Goal: Transaction & Acquisition: Purchase product/service

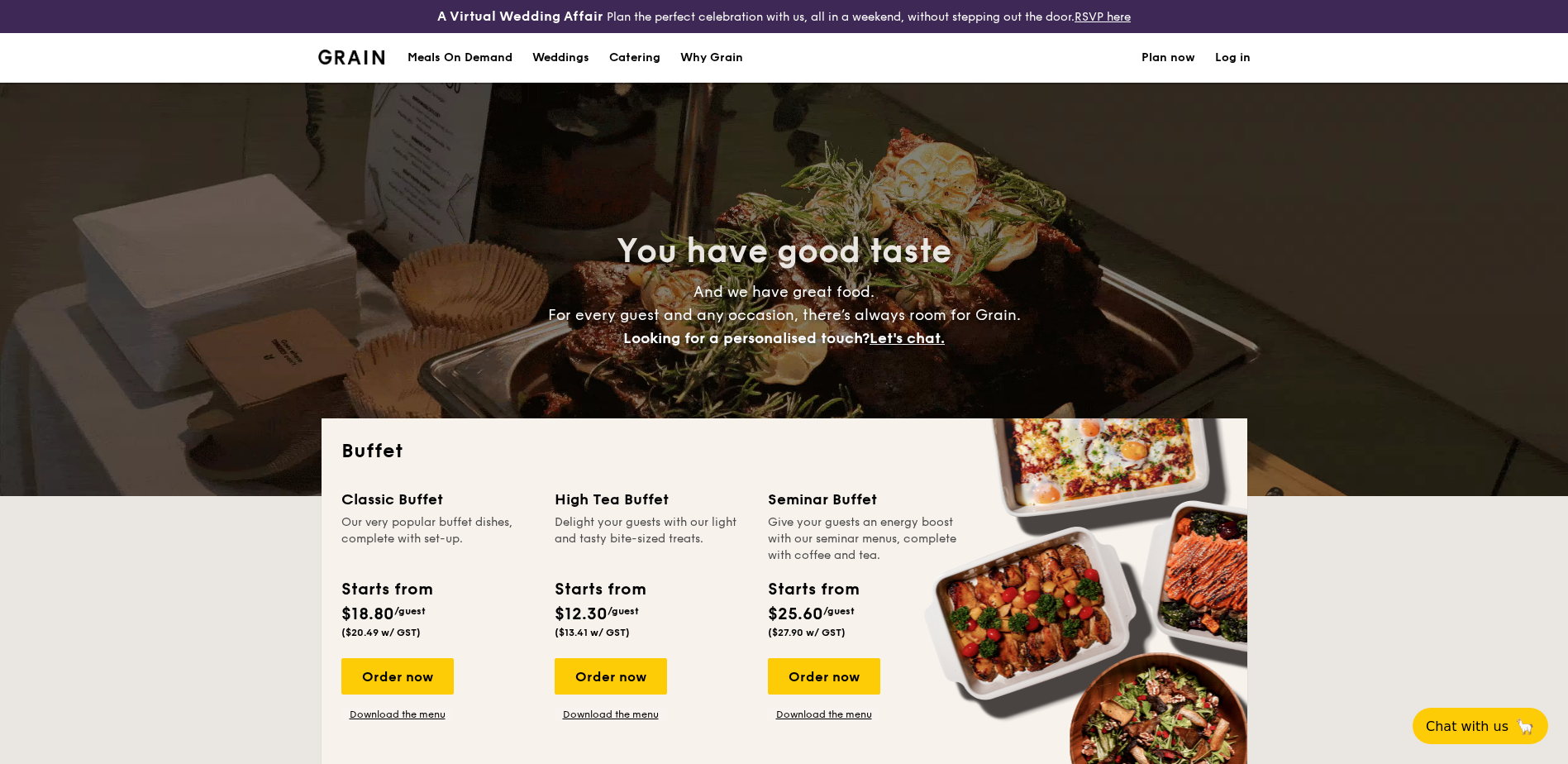
select select
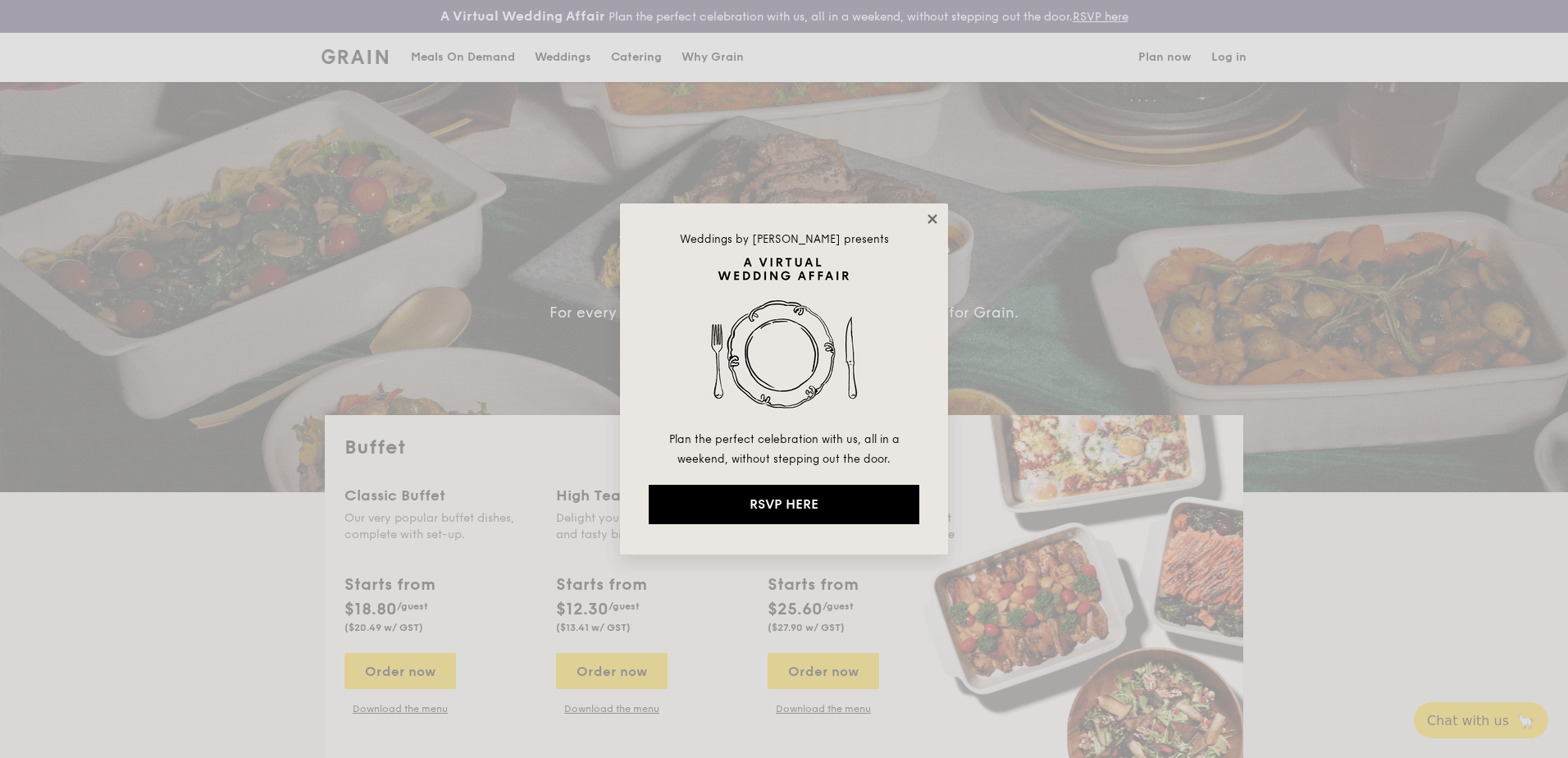
click at [939, 220] on icon at bounding box center [931, 218] width 14 height 14
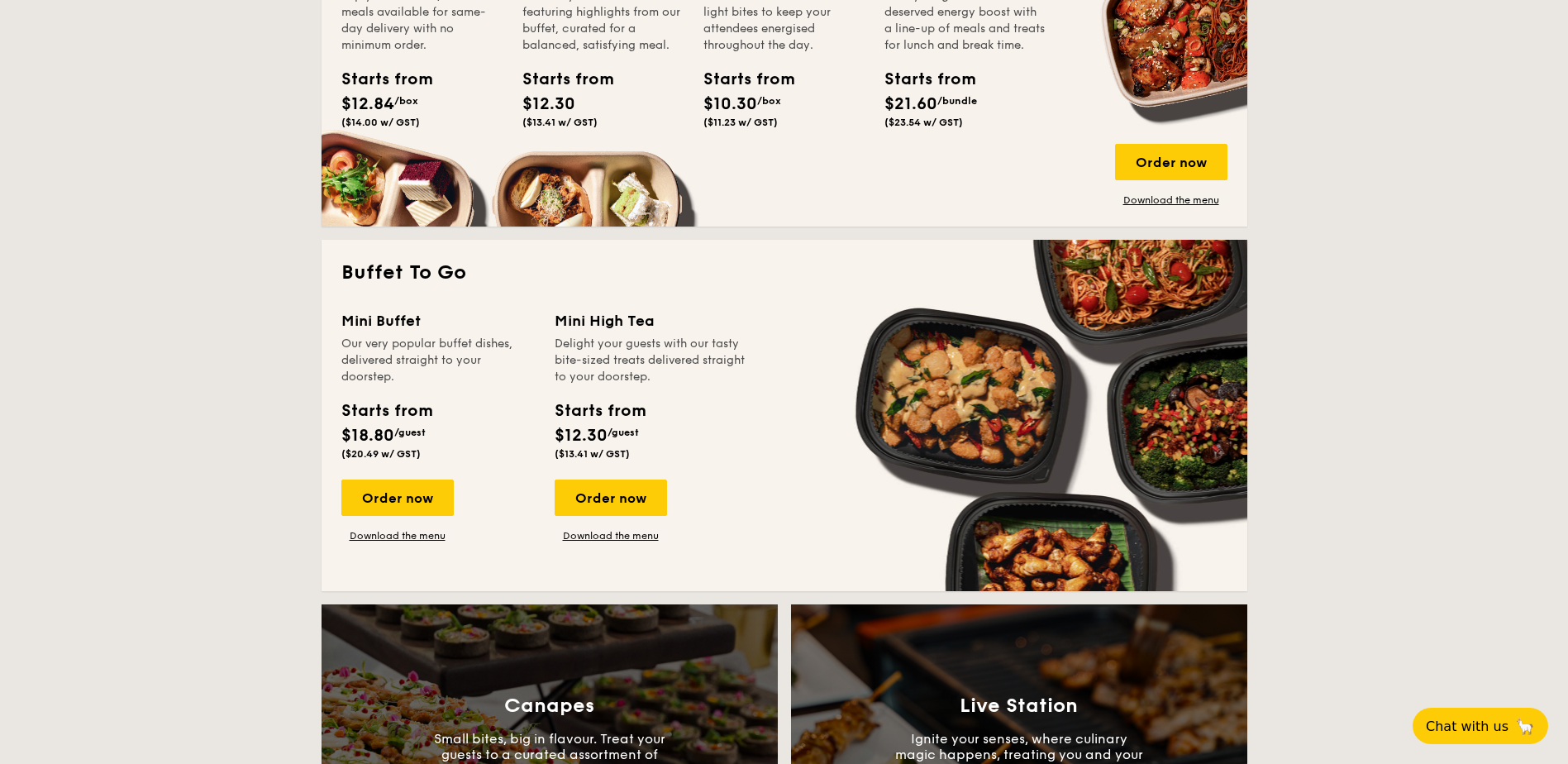
scroll to position [909, 0]
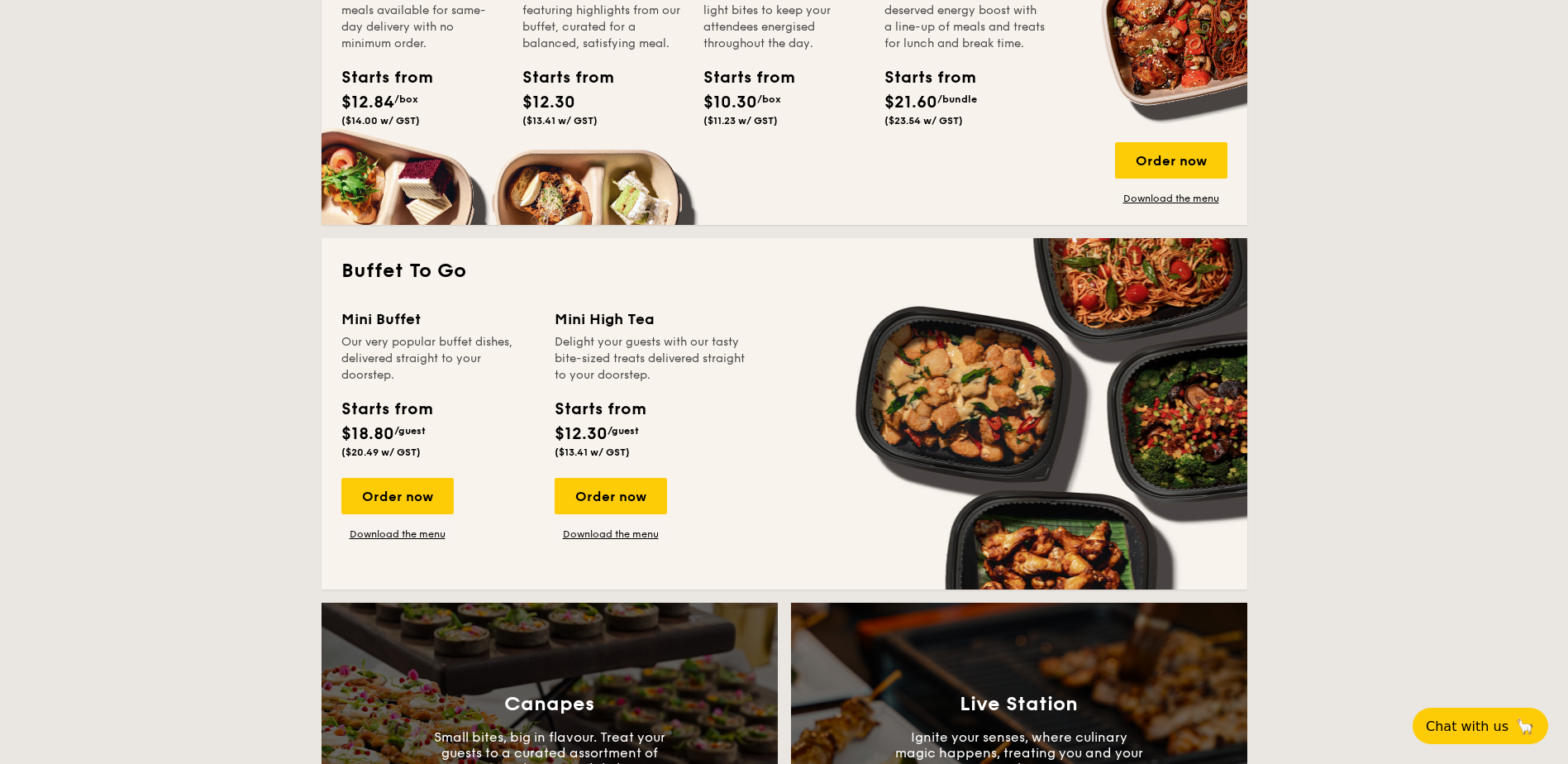
click at [406, 522] on div "Order now Download the menu" at bounding box center [398, 508] width 113 height 63
click at [406, 537] on link "Download the menu" at bounding box center [398, 534] width 113 height 14
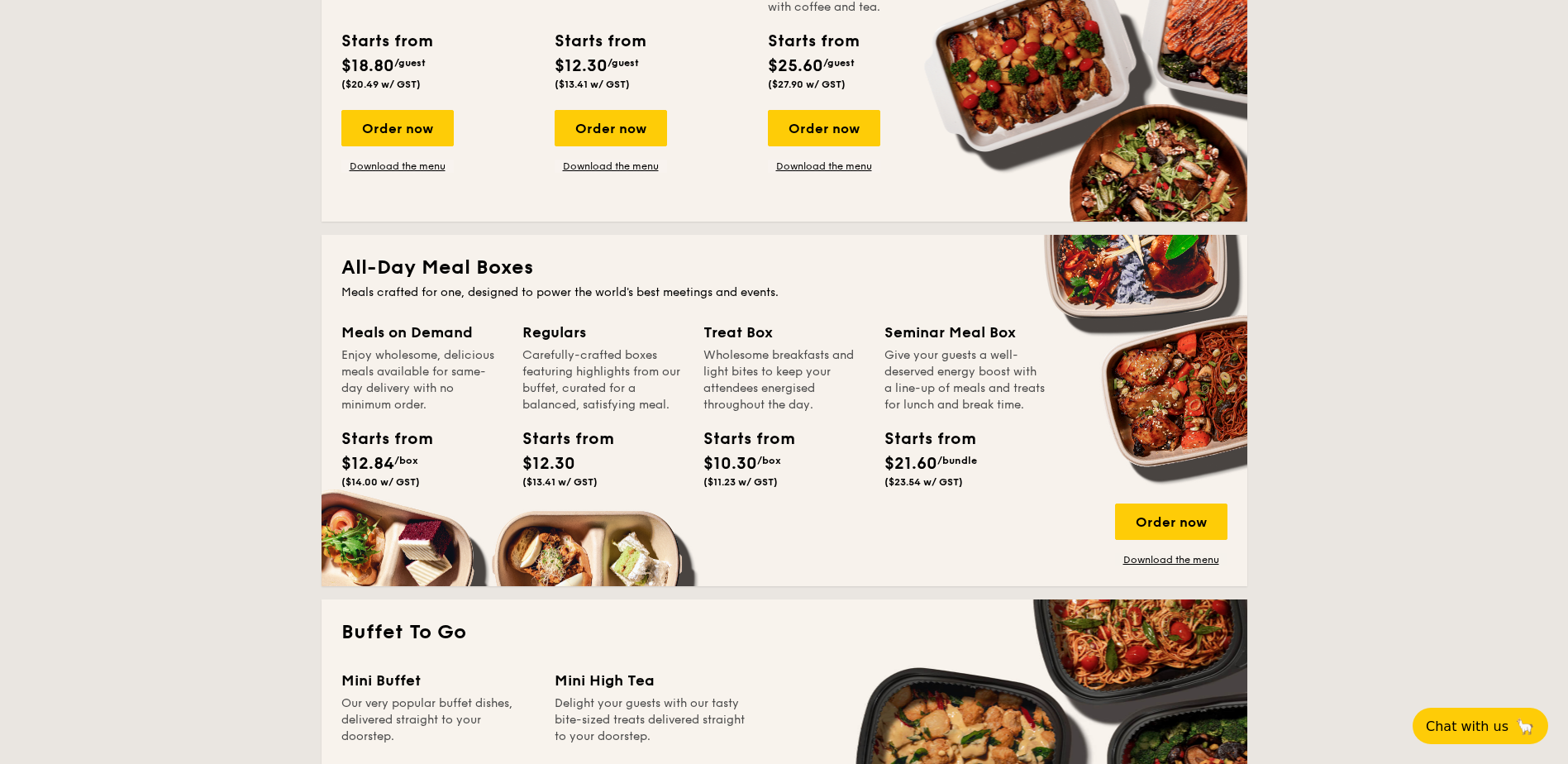
scroll to position [496, 0]
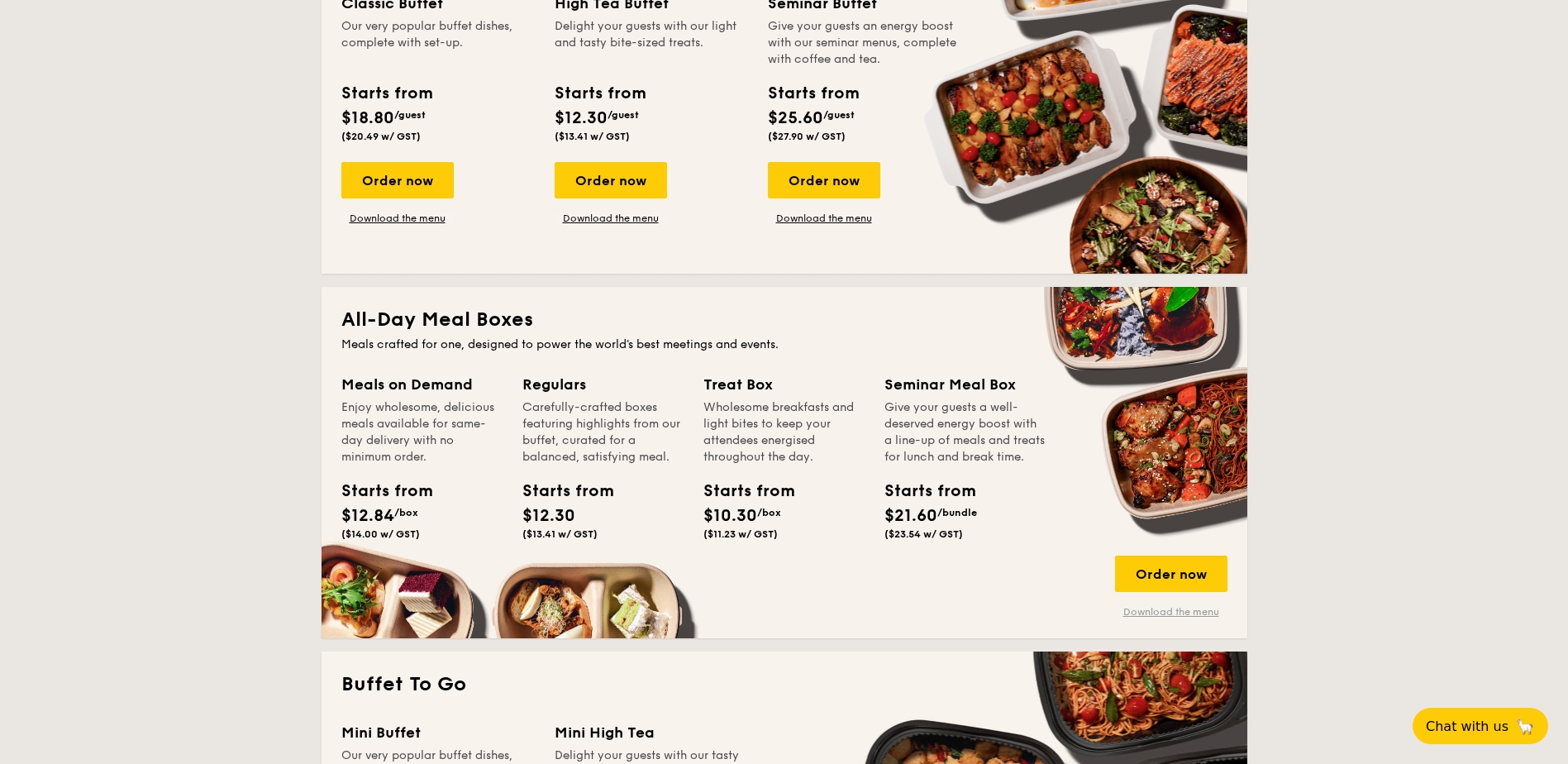
click at [1195, 614] on link "Download the menu" at bounding box center [1171, 612] width 113 height 14
click at [1156, 574] on div "Order now" at bounding box center [1171, 574] width 113 height 37
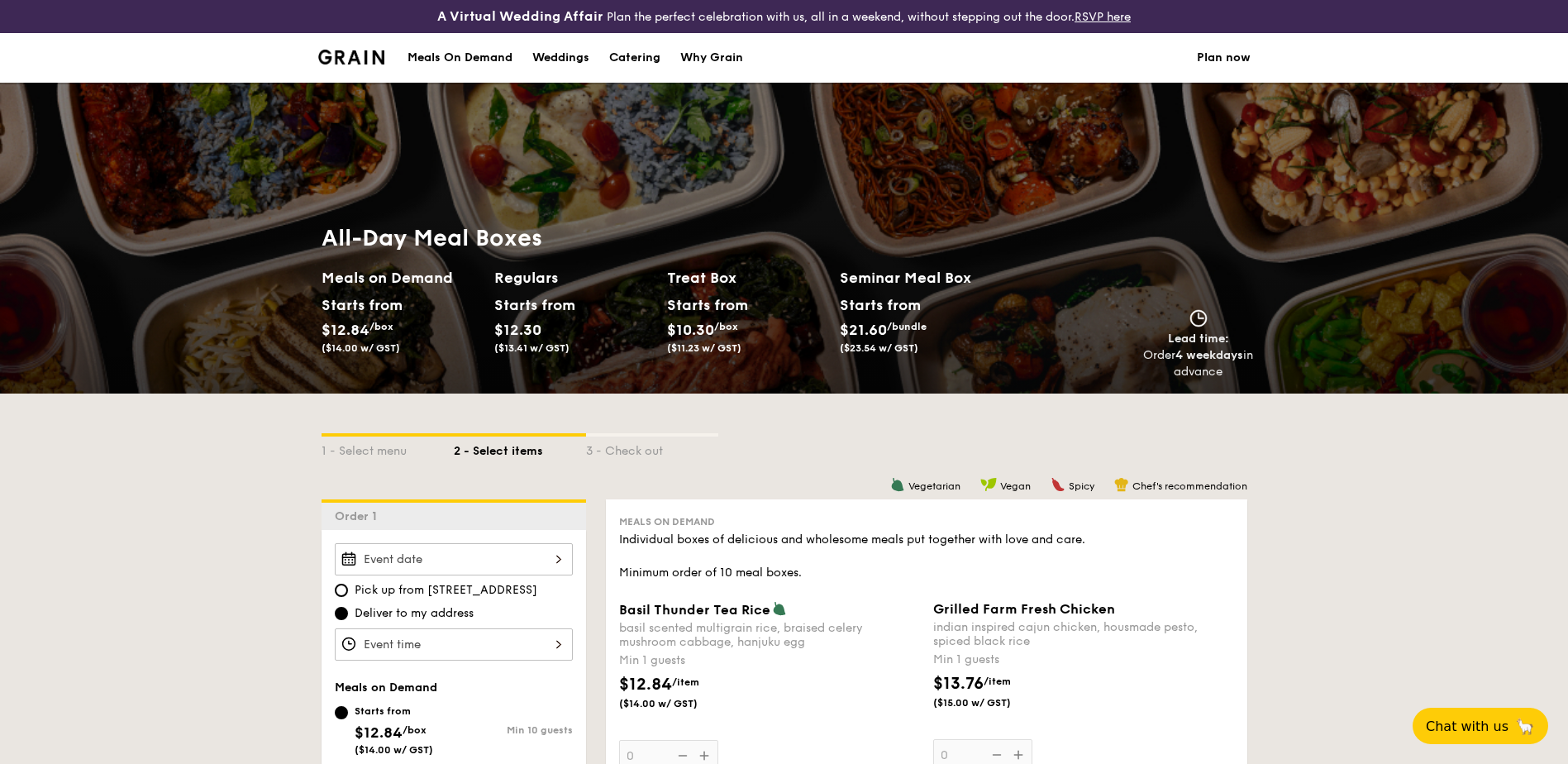
click at [484, 578] on div "Pick up from [STREET_ADDRESS] Deliver to my address" at bounding box center [454, 602] width 238 height 118
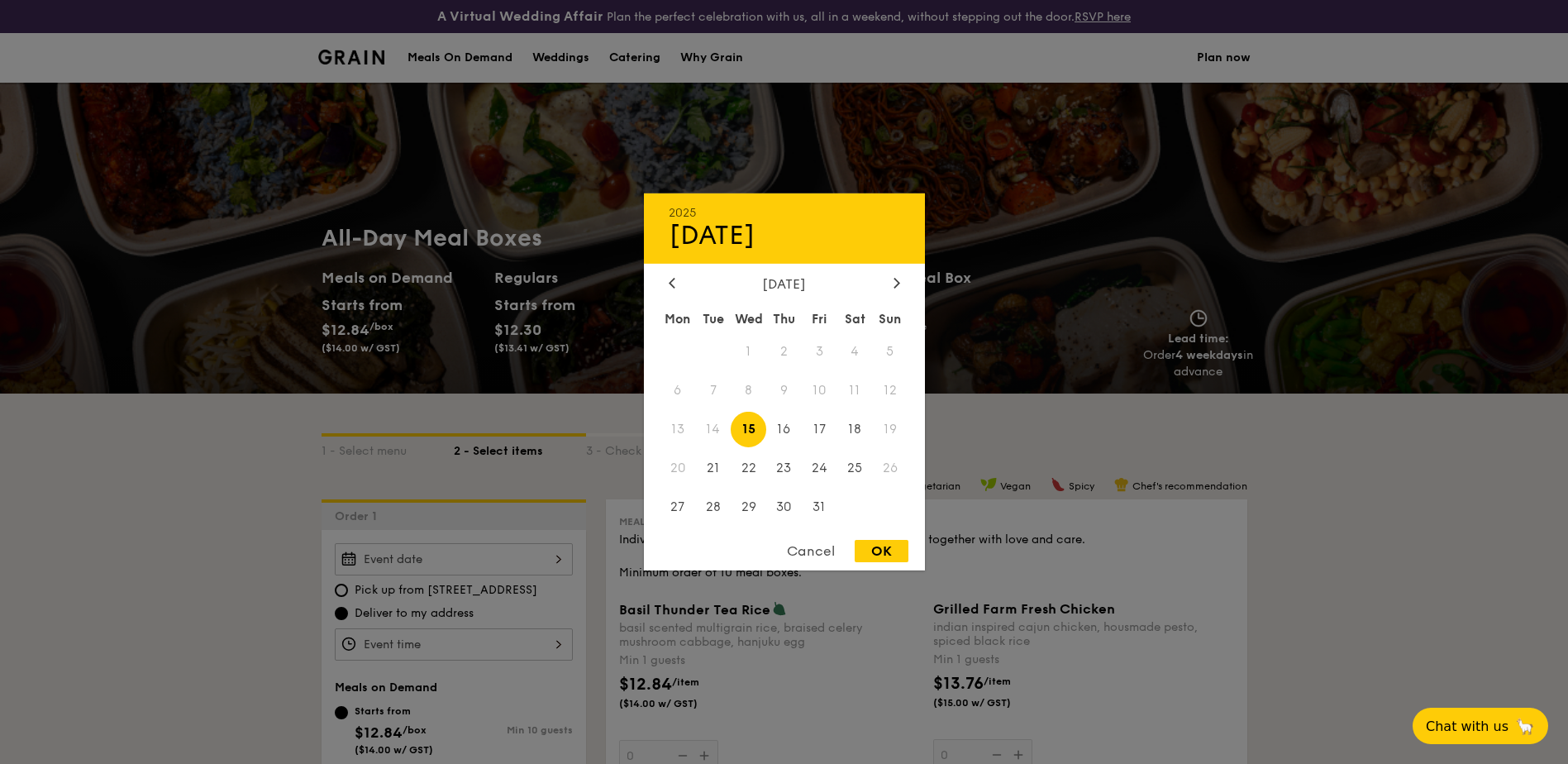
click at [522, 562] on div "2025 Oct [DATE] Tue Wed Thu Fri Sat Sun 1 2 3 4 5 6 7 8 9 10 11 12 13 14 15 16 …" at bounding box center [454, 559] width 238 height 32
click at [493, 590] on div at bounding box center [784, 382] width 1568 height 764
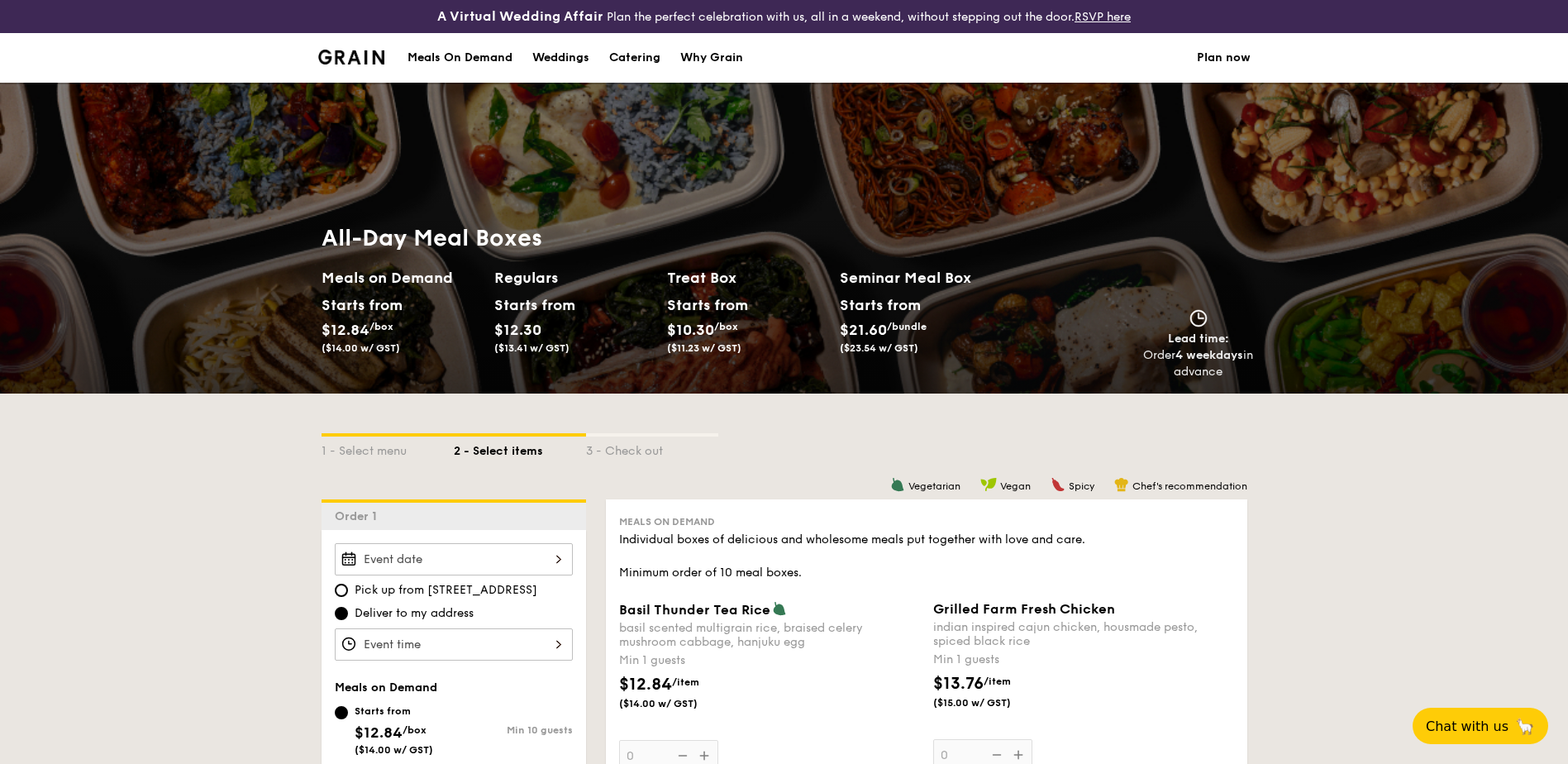
click at [371, 587] on span "Pick up from [STREET_ADDRESS]" at bounding box center [445, 589] width 182 height 16
click at [348, 587] on input "Pick up from [STREET_ADDRESS]" at bounding box center [342, 590] width 14 height 14
radio input "true"
click at [455, 565] on div at bounding box center [454, 559] width 238 height 32
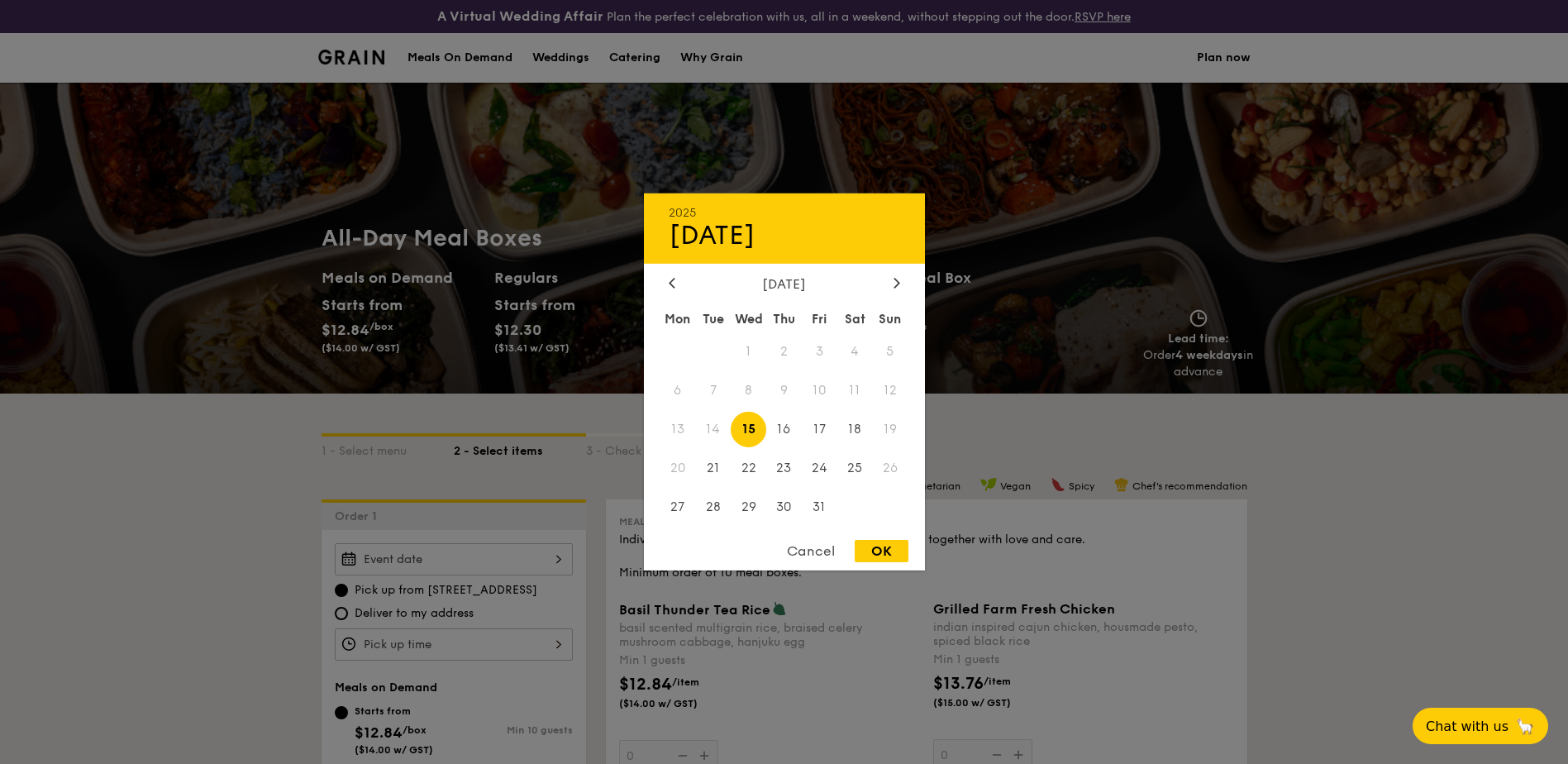
click at [713, 432] on span "14" at bounding box center [712, 429] width 36 height 36
click at [242, 538] on div at bounding box center [784, 382] width 1568 height 764
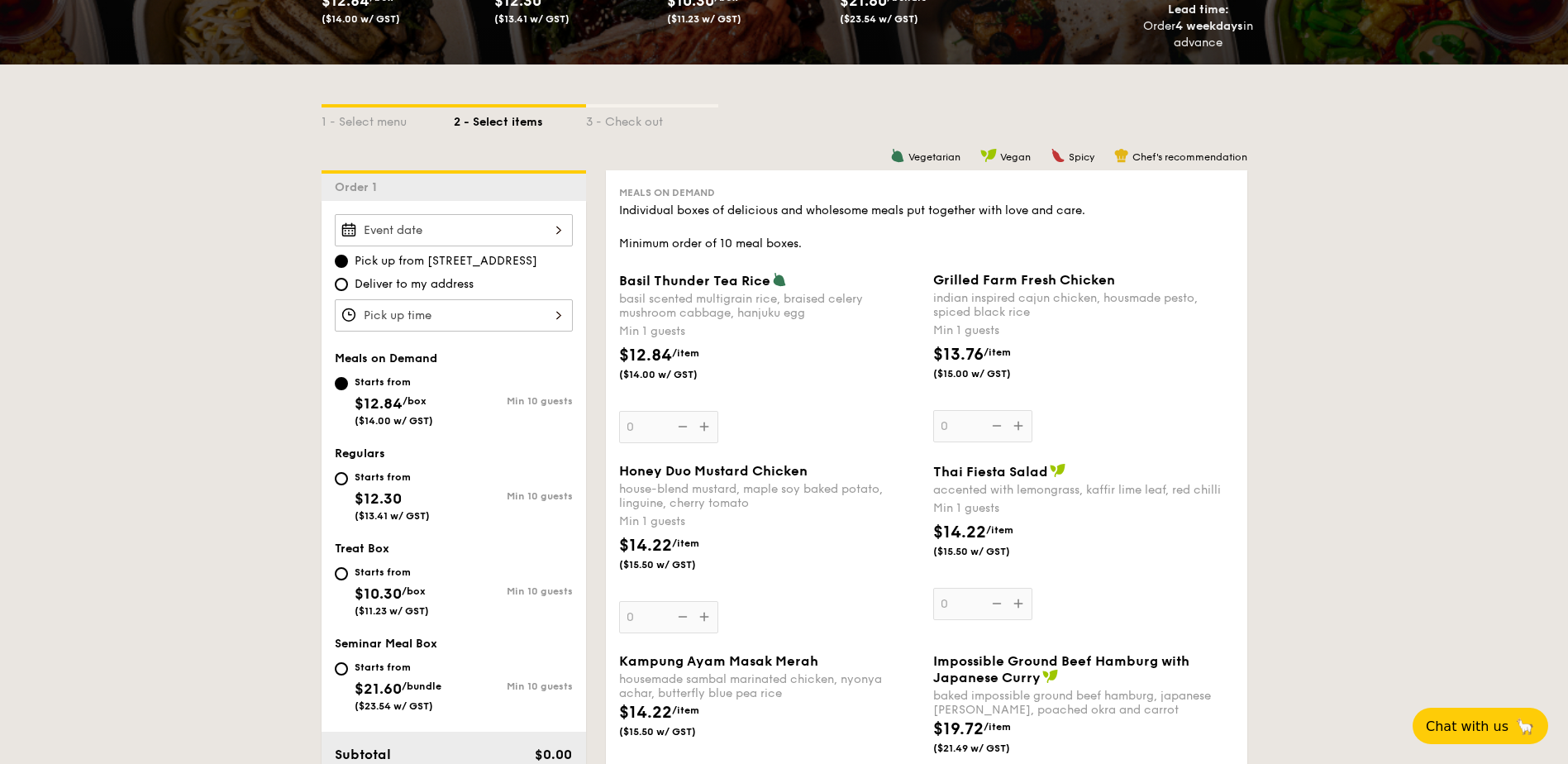
scroll to position [331, 0]
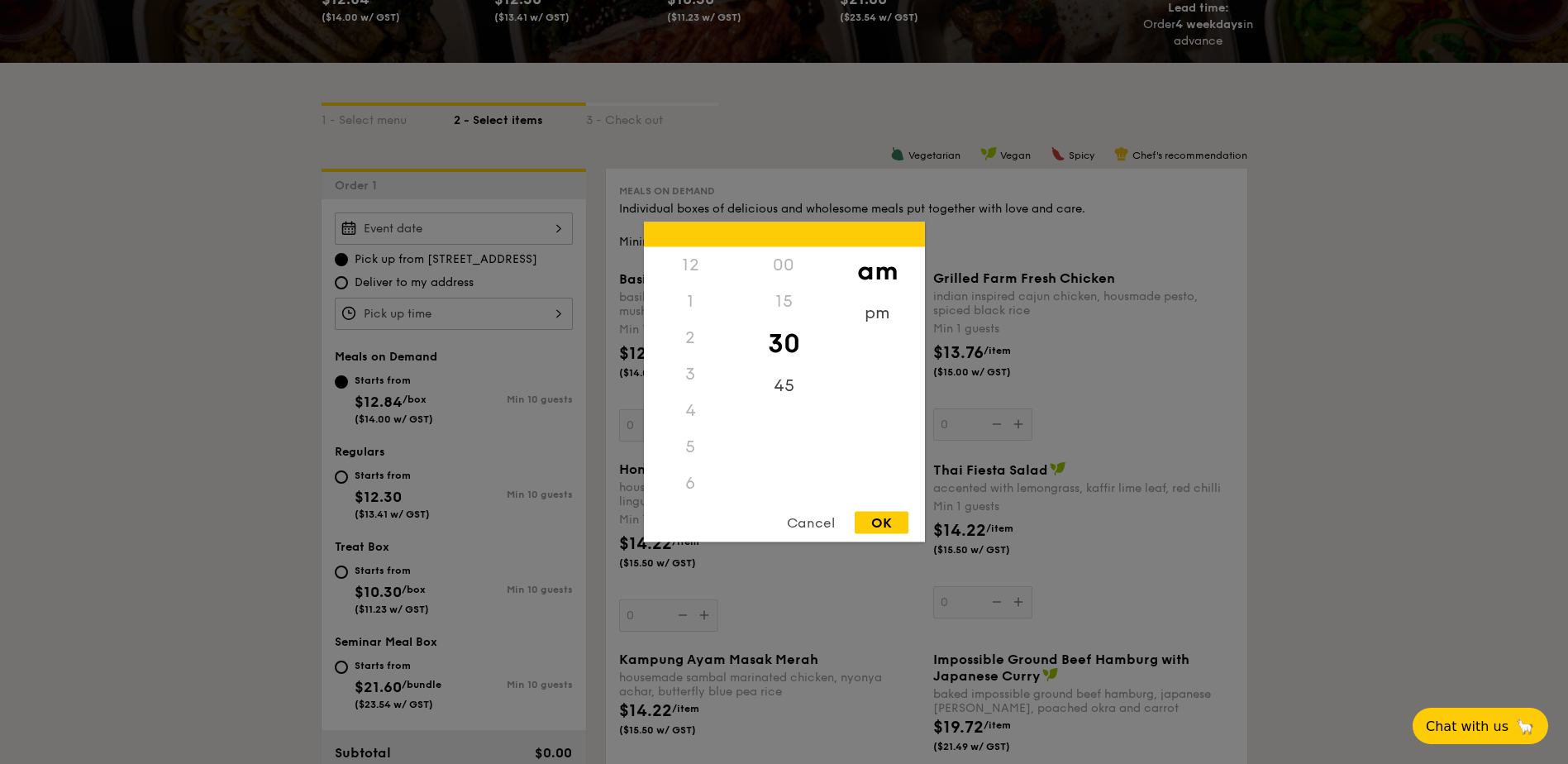
click at [528, 320] on div "12 1 2 3 4 5 6 7 8 9 10 11 00 15 30 45 am pm Cancel OK" at bounding box center [454, 313] width 238 height 32
click at [257, 444] on div at bounding box center [784, 382] width 1568 height 764
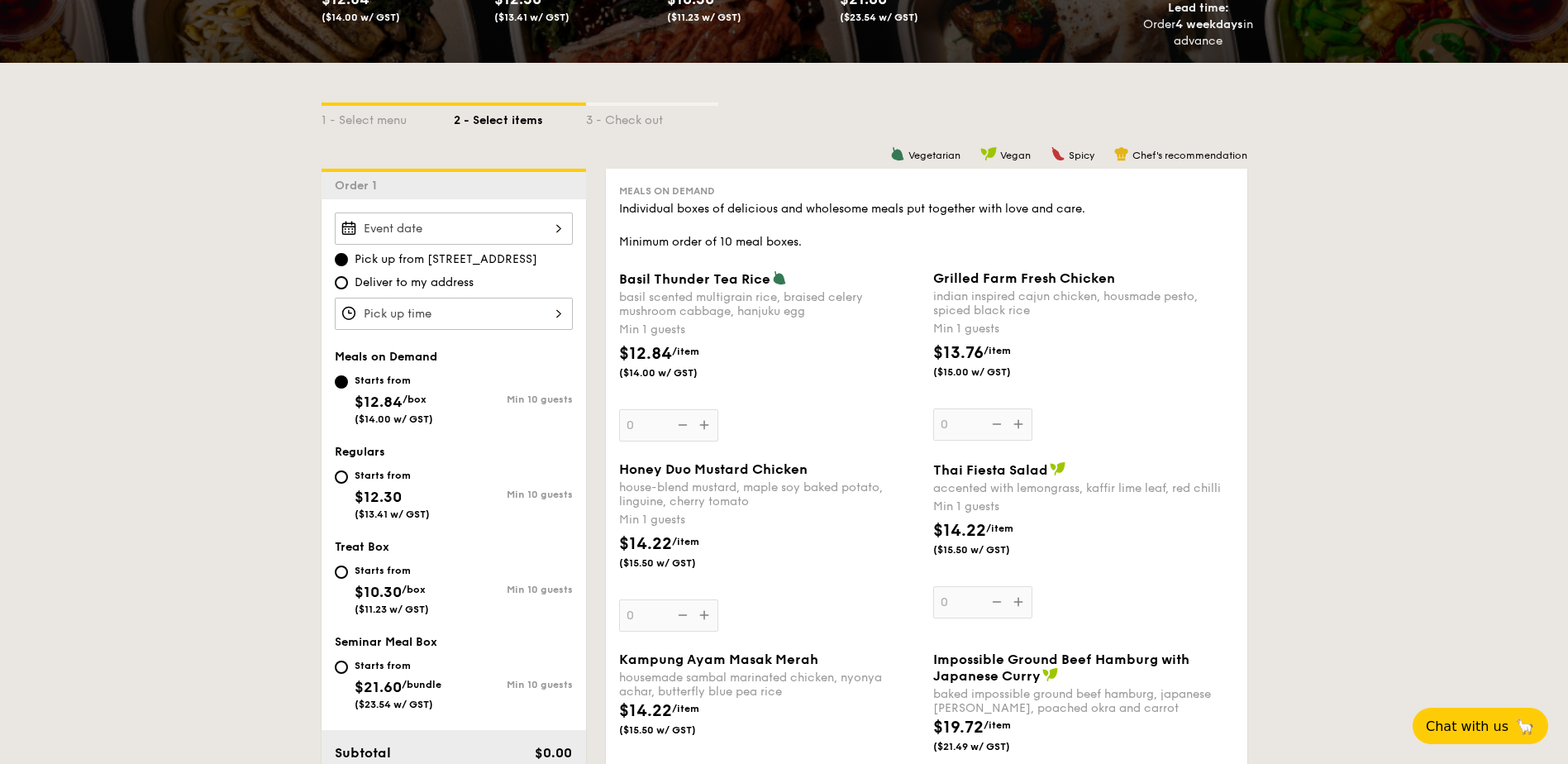
scroll to position [0, 0]
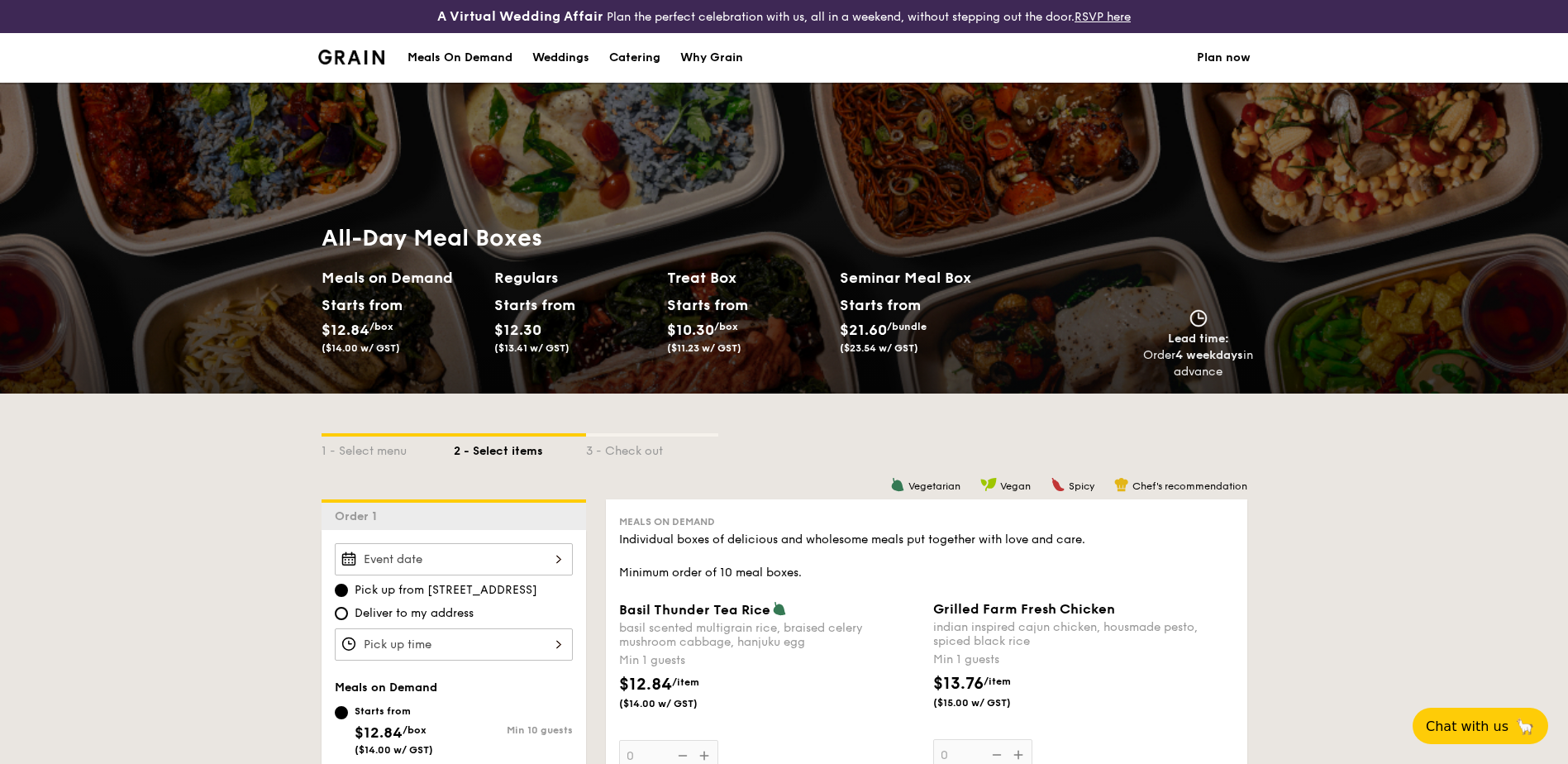
select select
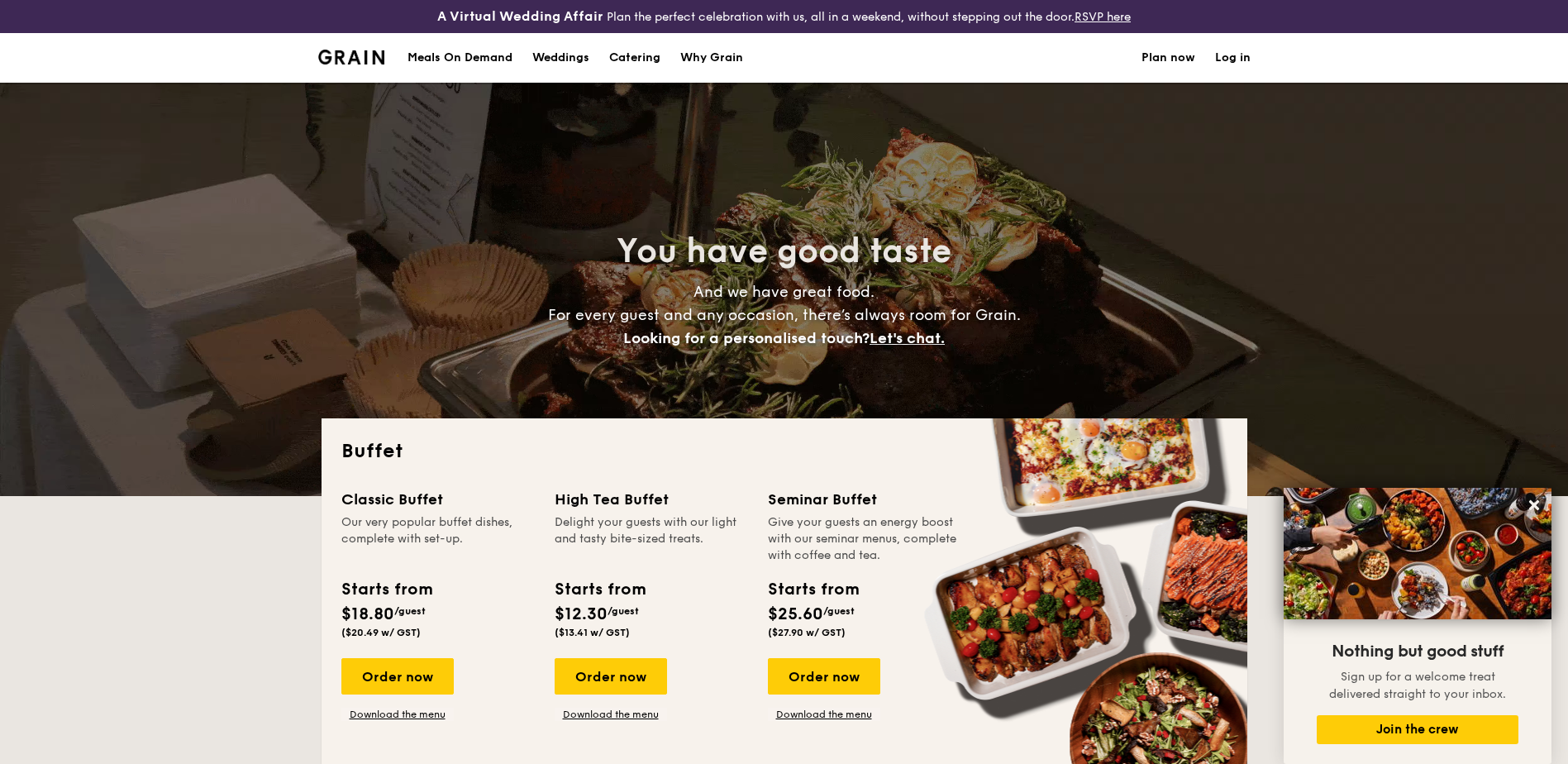
click at [466, 55] on div "Meals On Demand" at bounding box center [459, 57] width 105 height 49
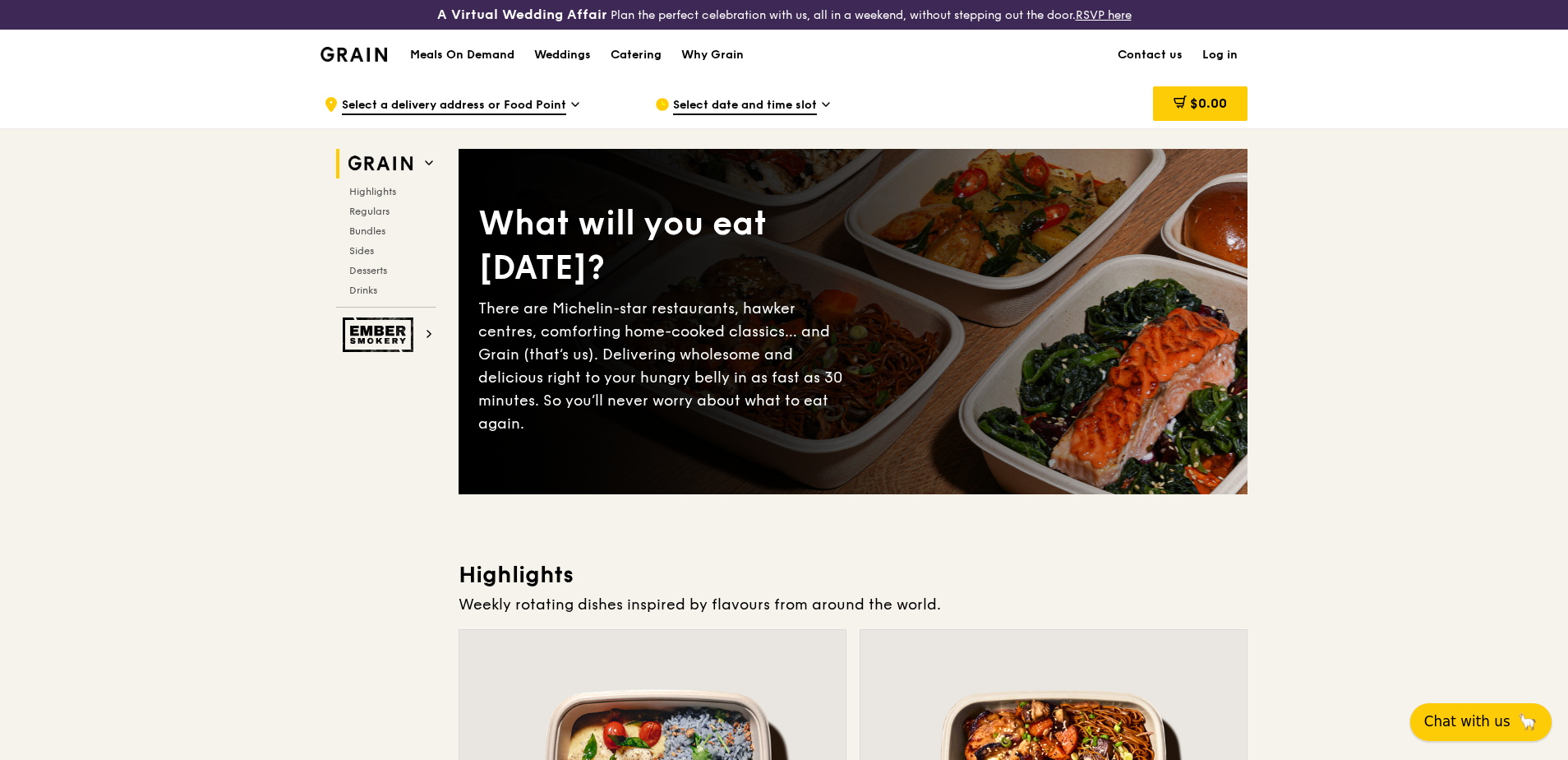
click at [1480, 717] on span "Chat with us" at bounding box center [1468, 721] width 86 height 20
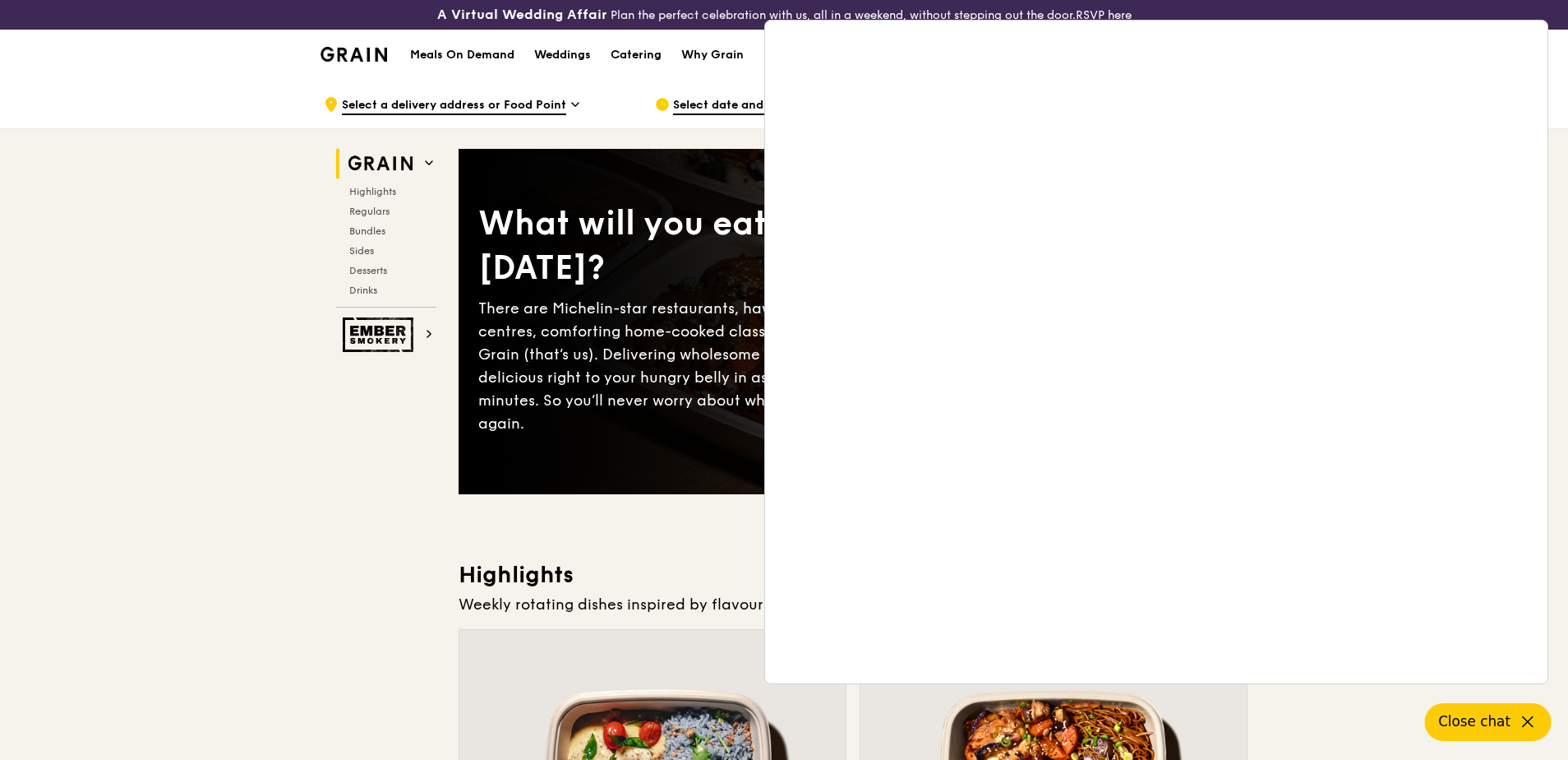
click at [366, 332] on img at bounding box center [380, 335] width 76 height 35
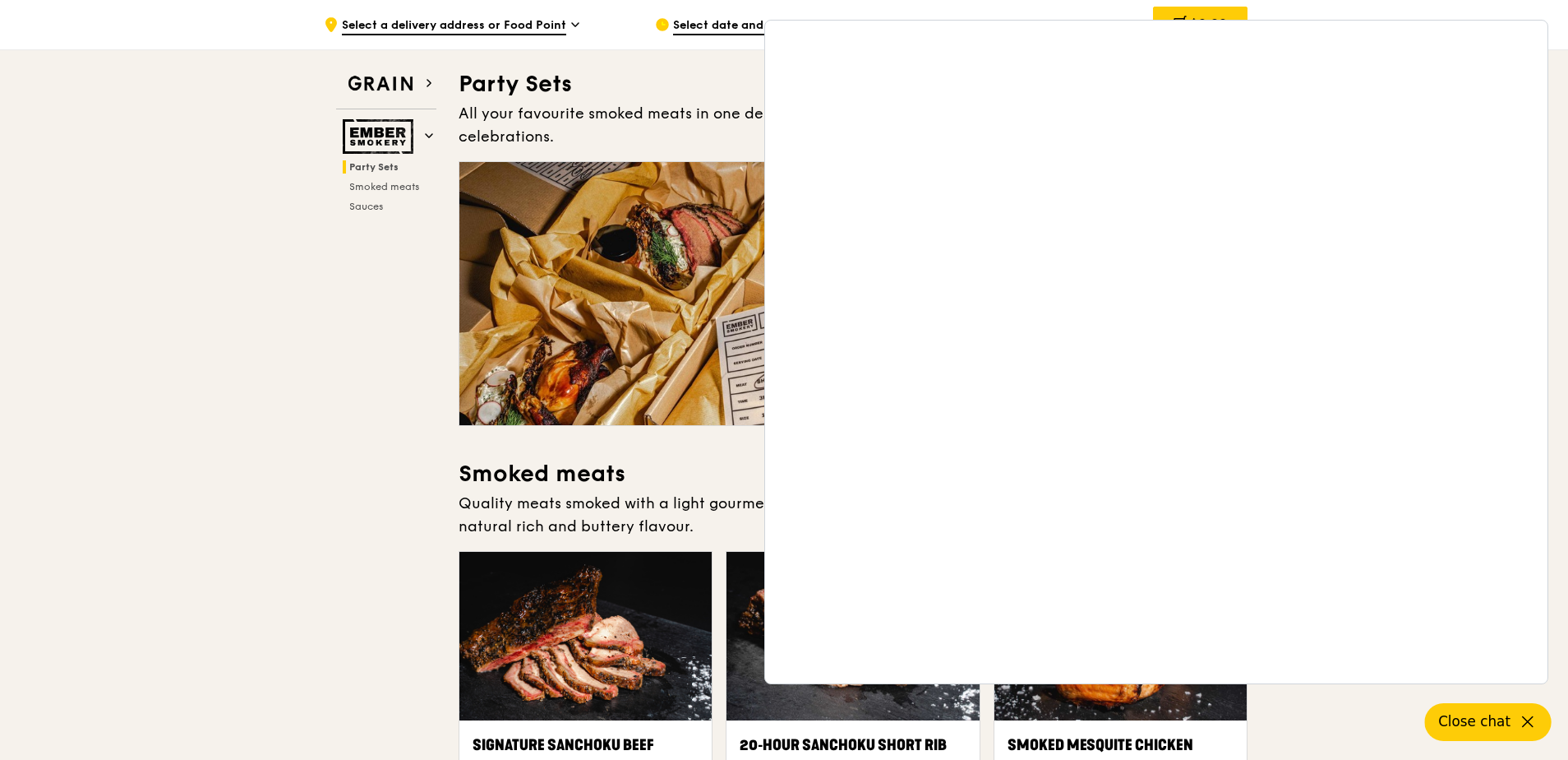
scroll to position [83, 0]
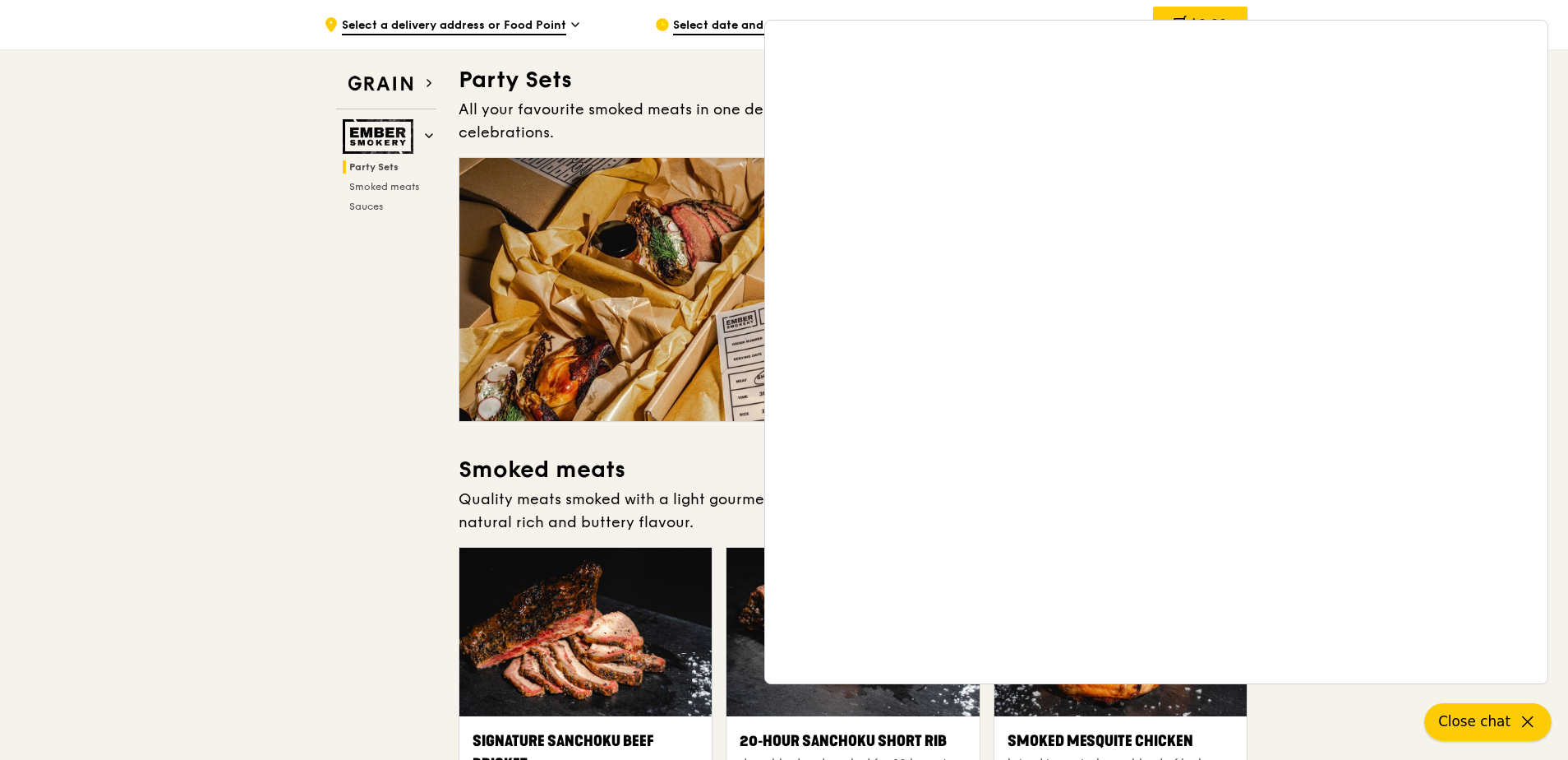
click at [1488, 724] on span "Close chat" at bounding box center [1474, 721] width 72 height 20
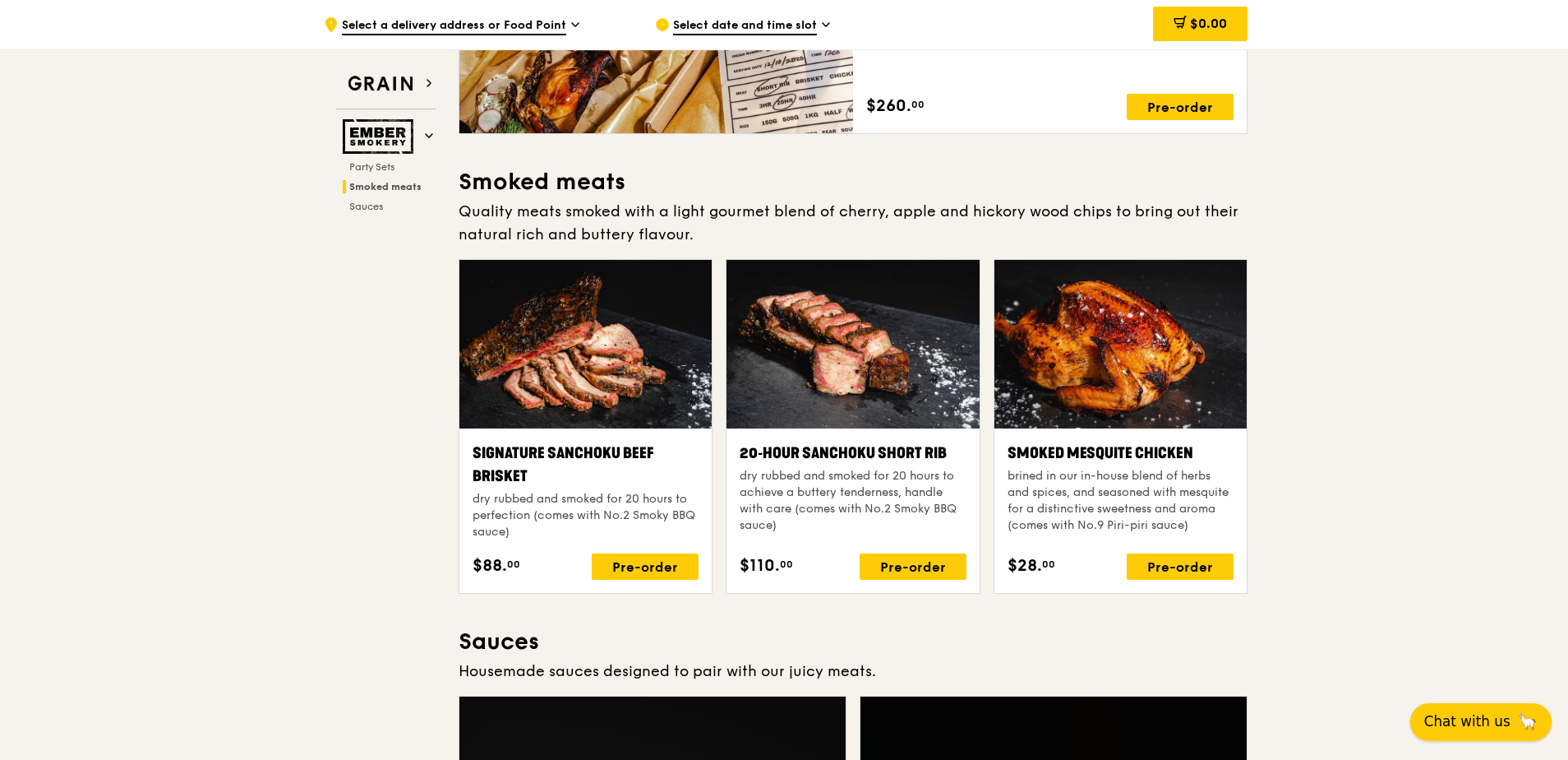
scroll to position [83, 0]
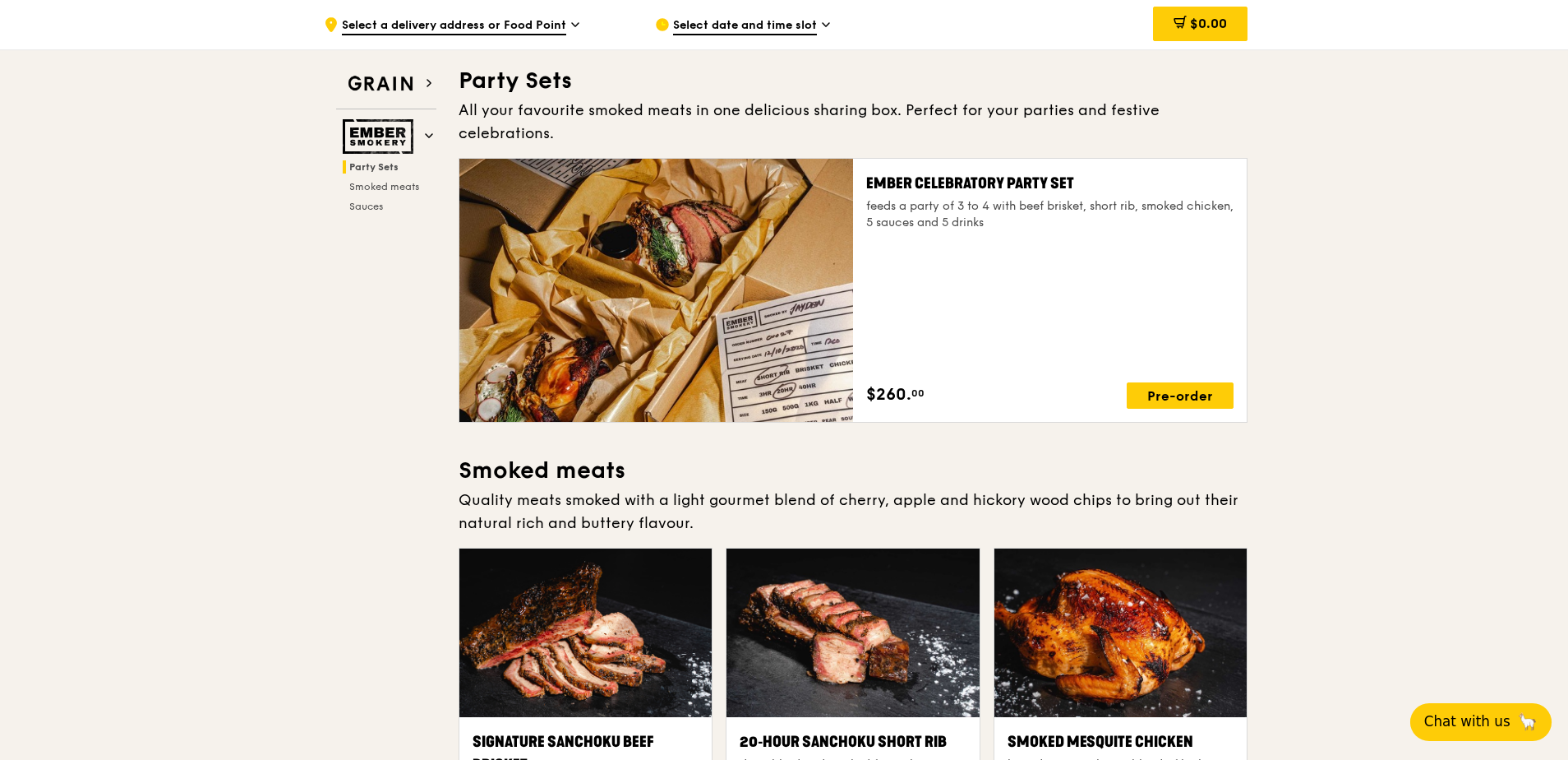
click at [541, 22] on span "Select a delivery address or Food Point" at bounding box center [454, 26] width 225 height 18
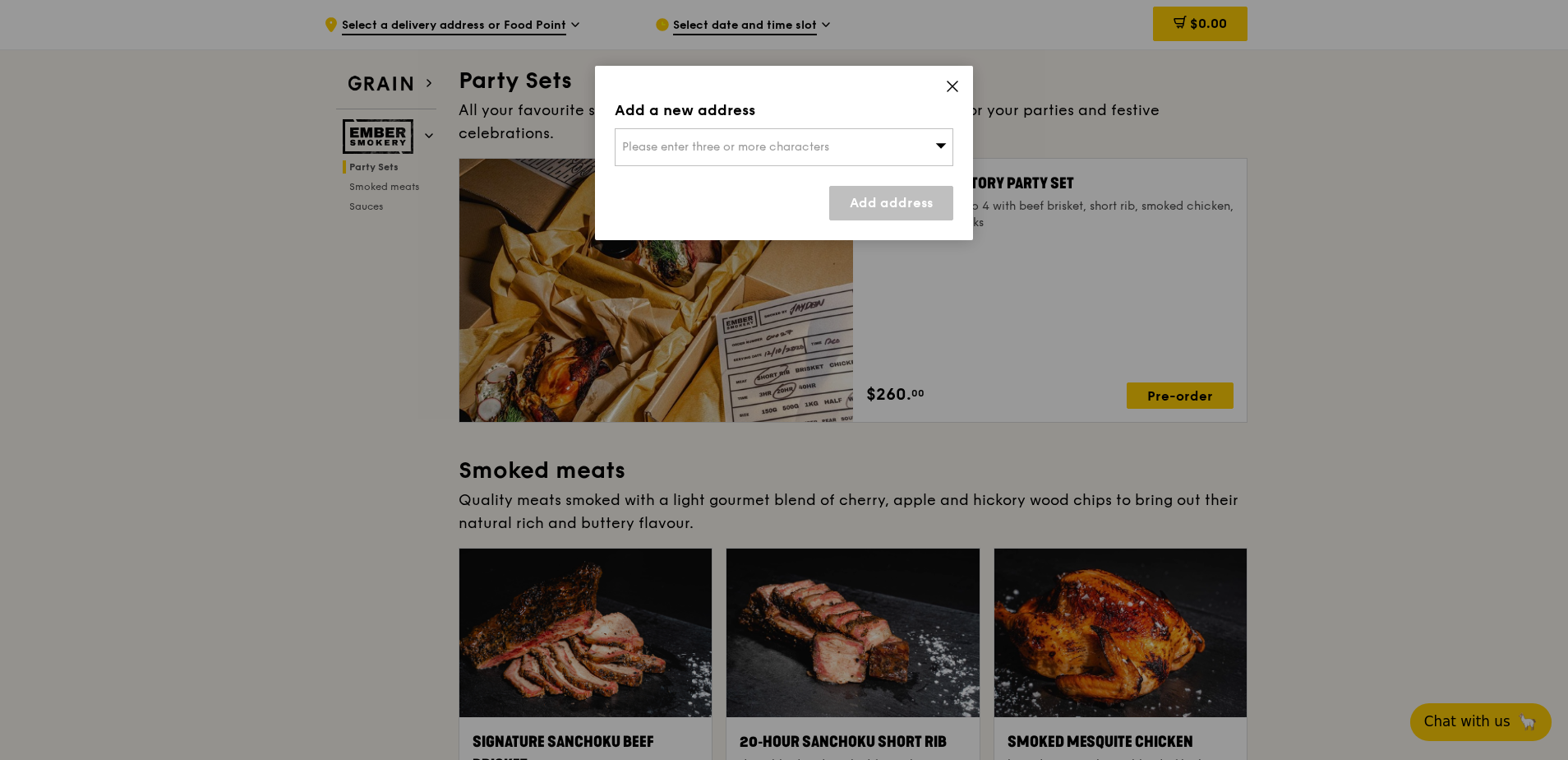
click at [947, 146] on div "Please enter three or more characters" at bounding box center [784, 147] width 339 height 37
click at [947, 146] on input "search" at bounding box center [784, 147] width 337 height 36
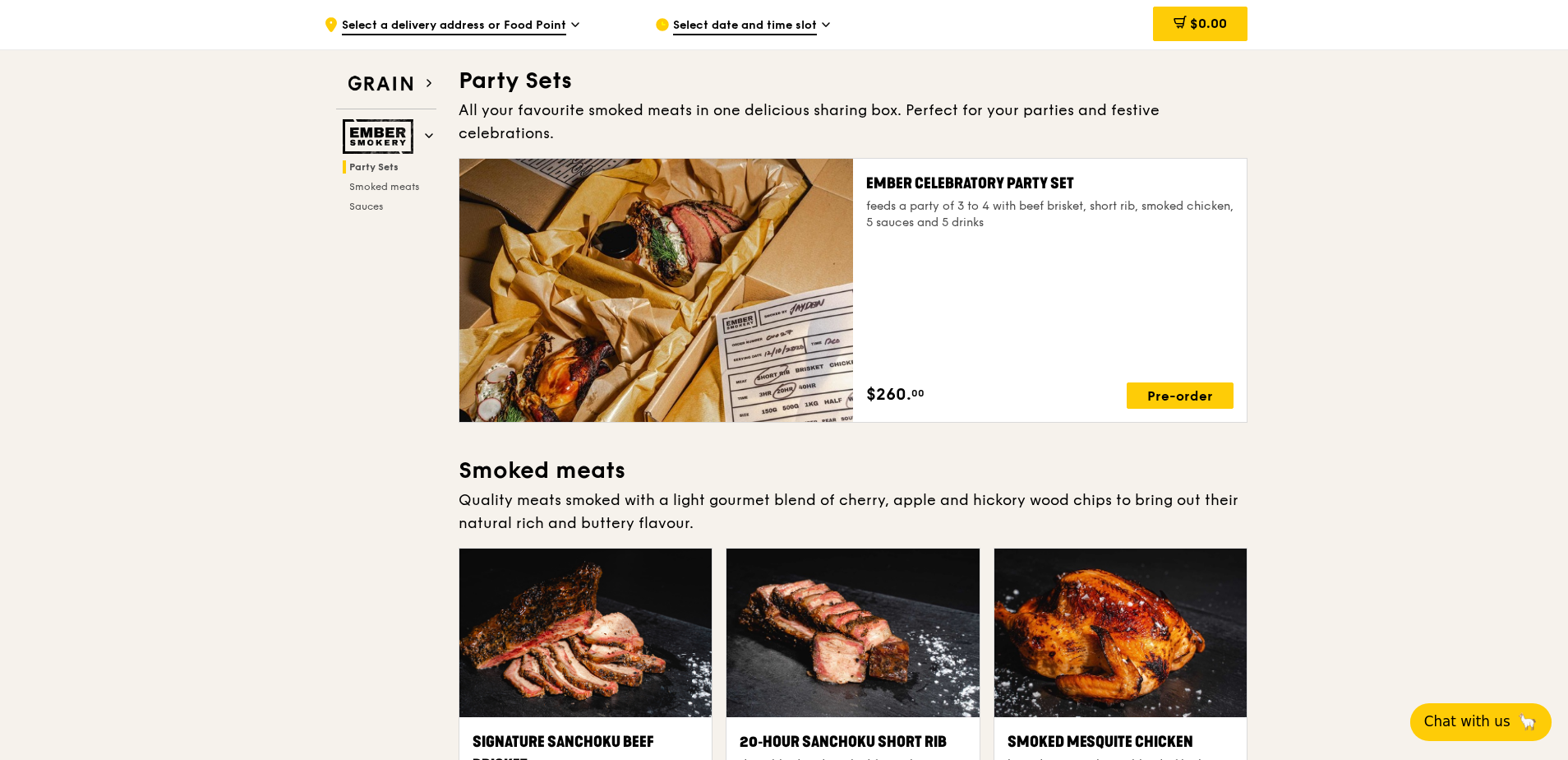
click at [814, 25] on span "Select date and time slot" at bounding box center [746, 26] width 144 height 18
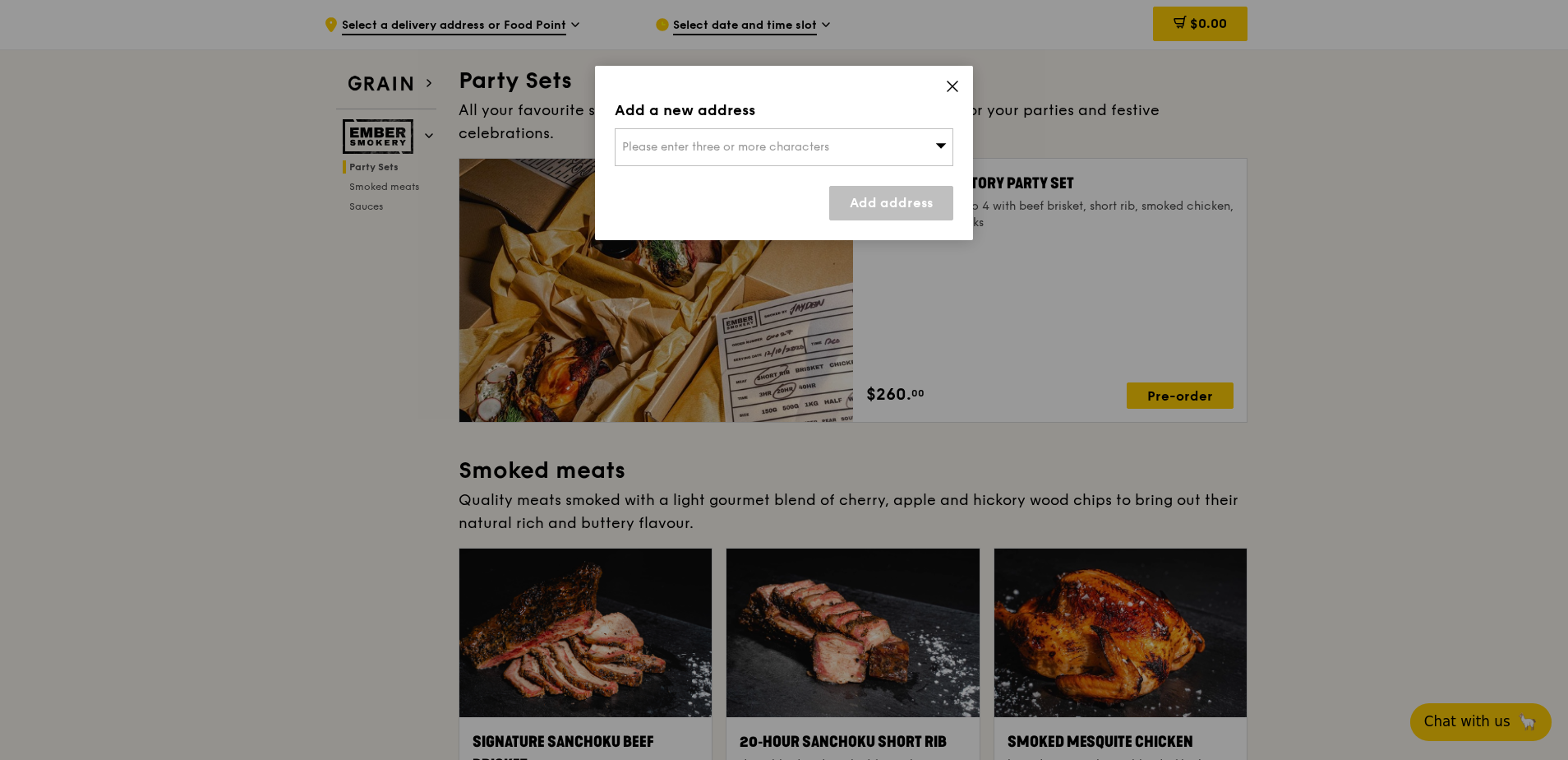
click at [878, 123] on div "Add a new address Please enter three or more characters Add address" at bounding box center [784, 154] width 378 height 175
click at [878, 149] on div "Please enter three or more characters" at bounding box center [784, 147] width 339 height 37
click at [878, 149] on input "search" at bounding box center [784, 147] width 337 height 36
